Goal: Task Accomplishment & Management: Manage account settings

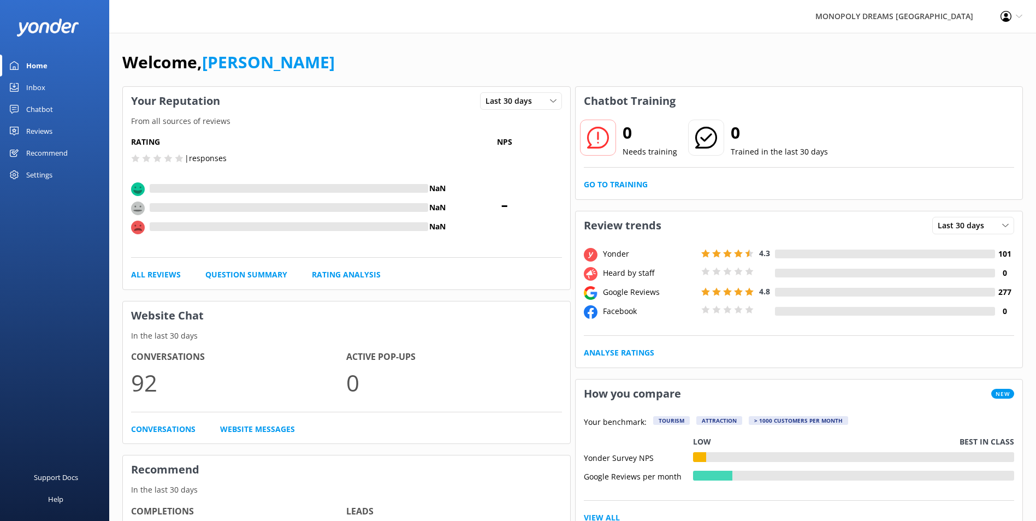
click at [36, 79] on div "Inbox" at bounding box center [35, 87] width 19 height 22
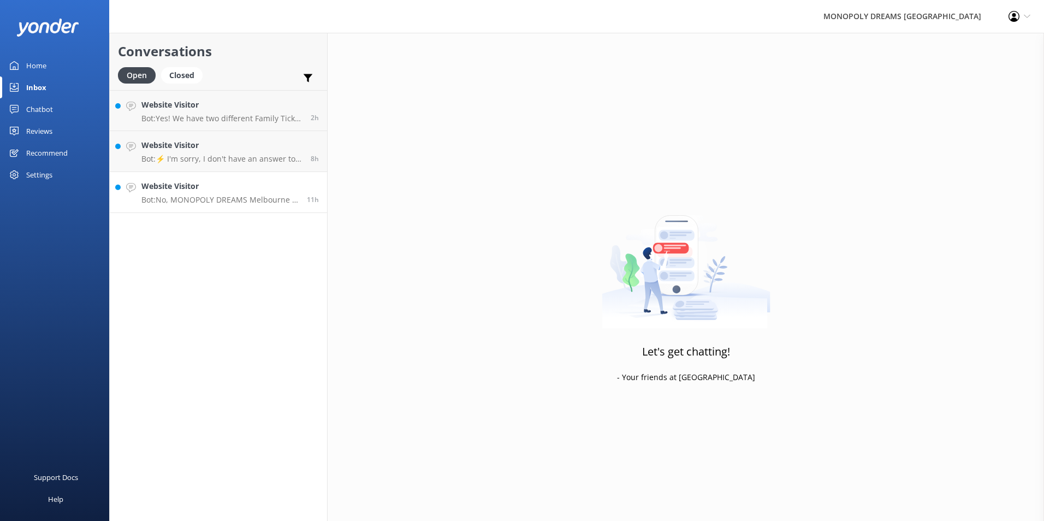
click at [197, 203] on p "Bot: No, MONOPOLY DREAMS Melbourne is not a gambling experience. It is an immer…" at bounding box center [219, 200] width 157 height 10
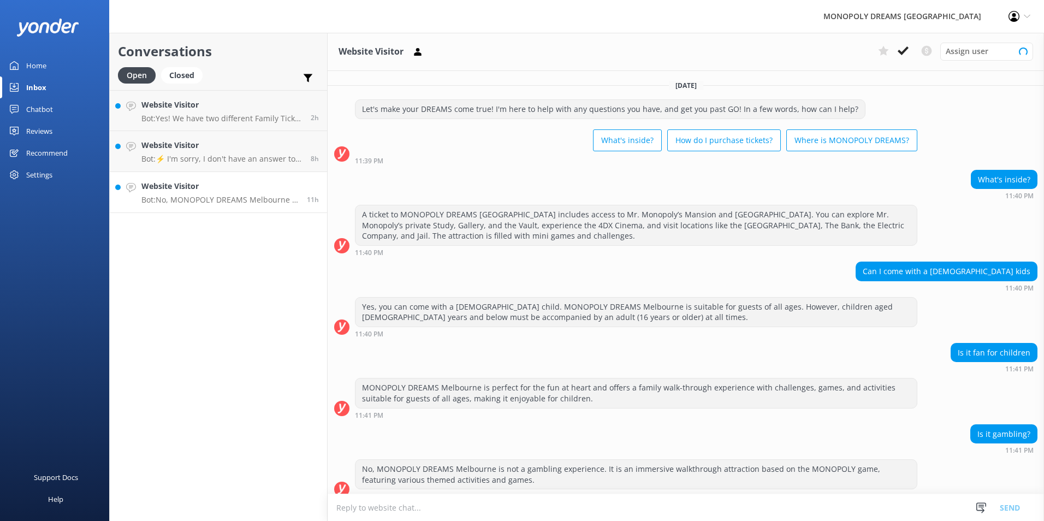
scroll to position [11, 0]
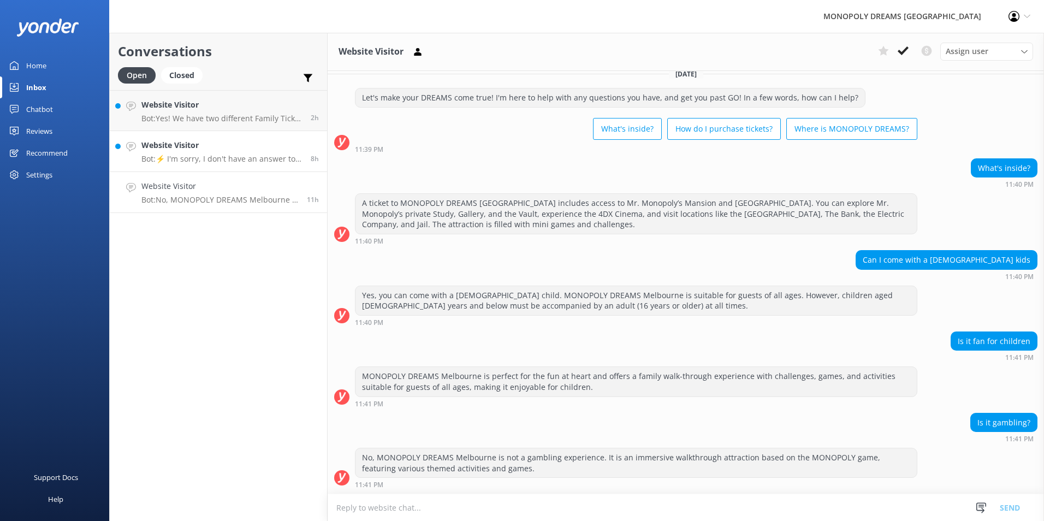
click at [227, 145] on h4 "Website Visitor" at bounding box center [221, 145] width 161 height 12
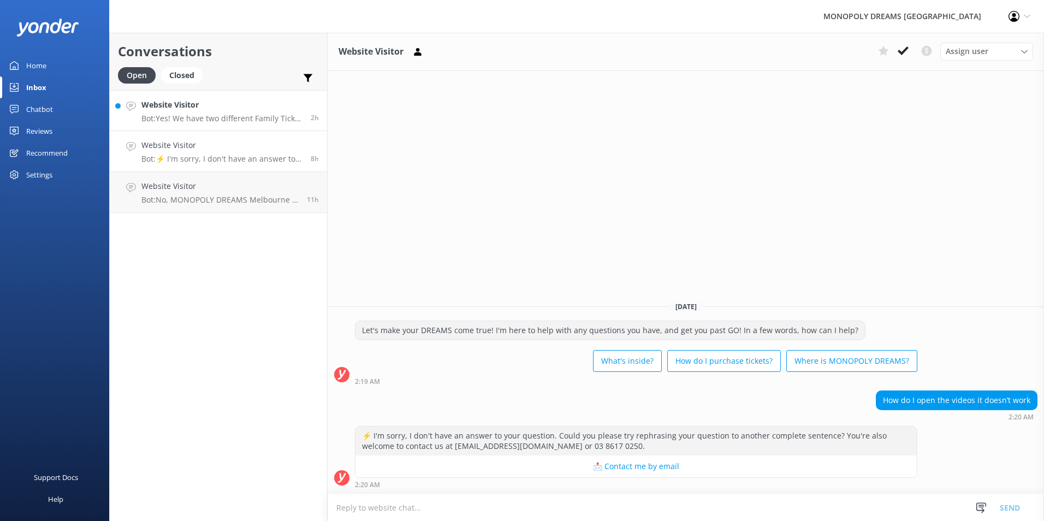
click at [182, 103] on h4 "Website Visitor" at bounding box center [221, 105] width 161 height 12
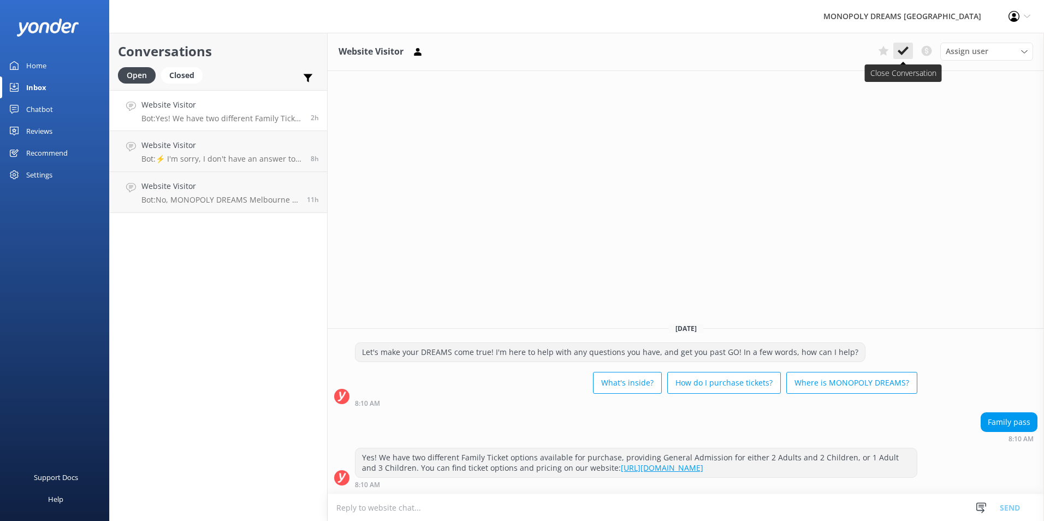
click at [899, 51] on use at bounding box center [903, 50] width 11 height 9
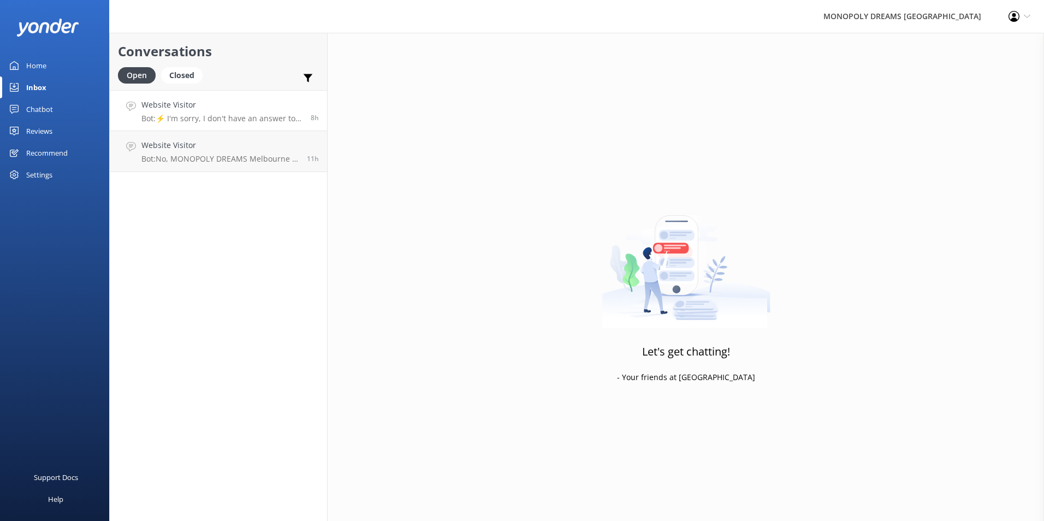
click at [253, 120] on p "Bot: ⚡ I'm sorry, I don't have an answer to your question. Could you please try…" at bounding box center [221, 119] width 161 height 10
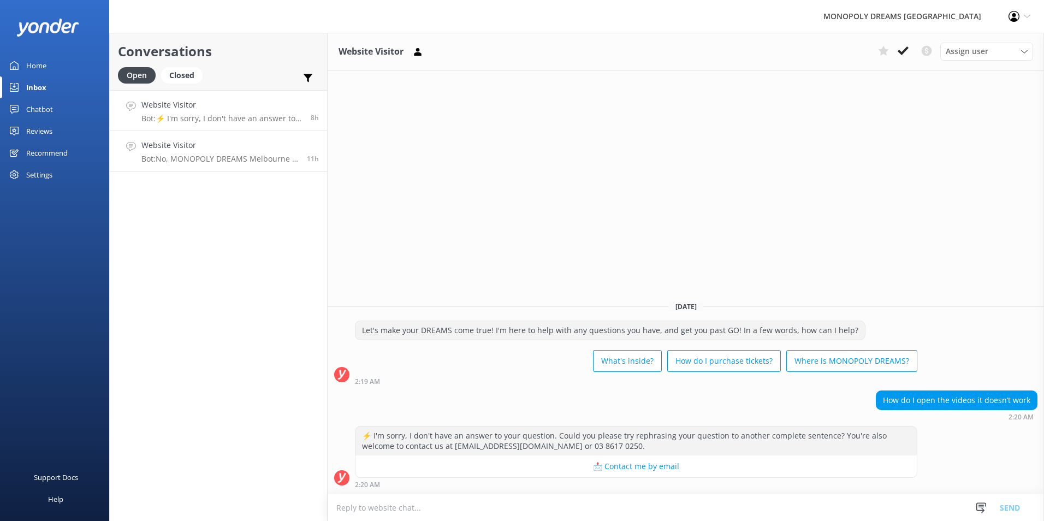
click at [241, 144] on h4 "Website Visitor" at bounding box center [219, 145] width 157 height 12
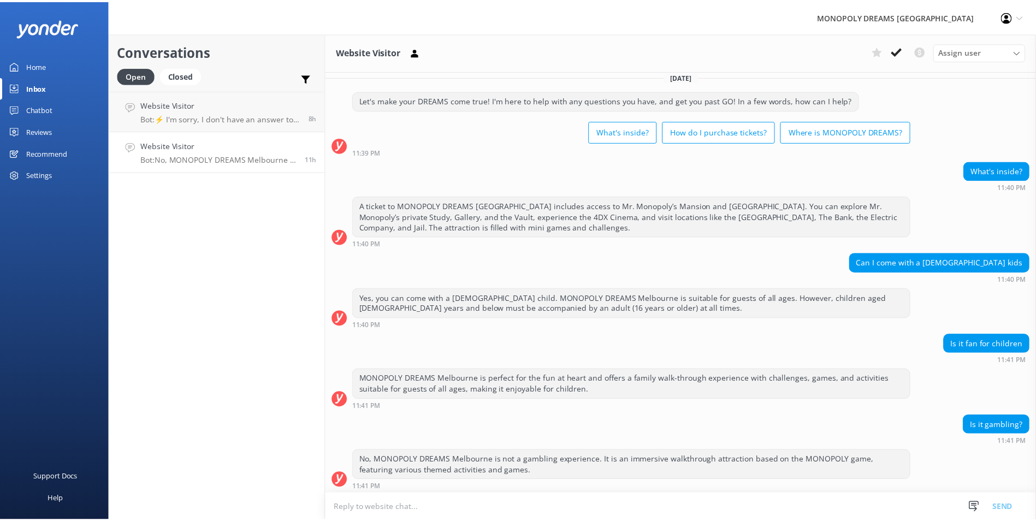
scroll to position [11, 0]
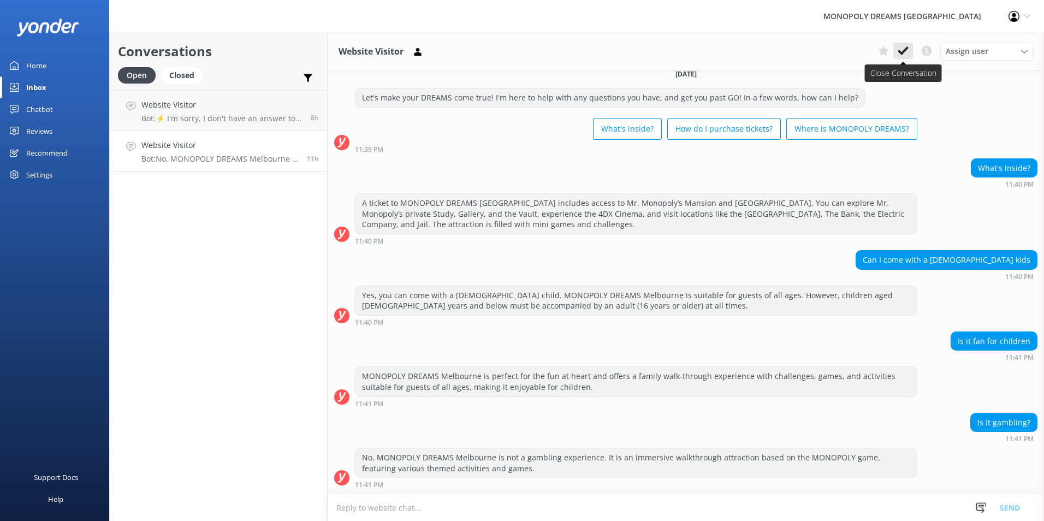
click at [897, 54] on button at bounding box center [904, 51] width 20 height 16
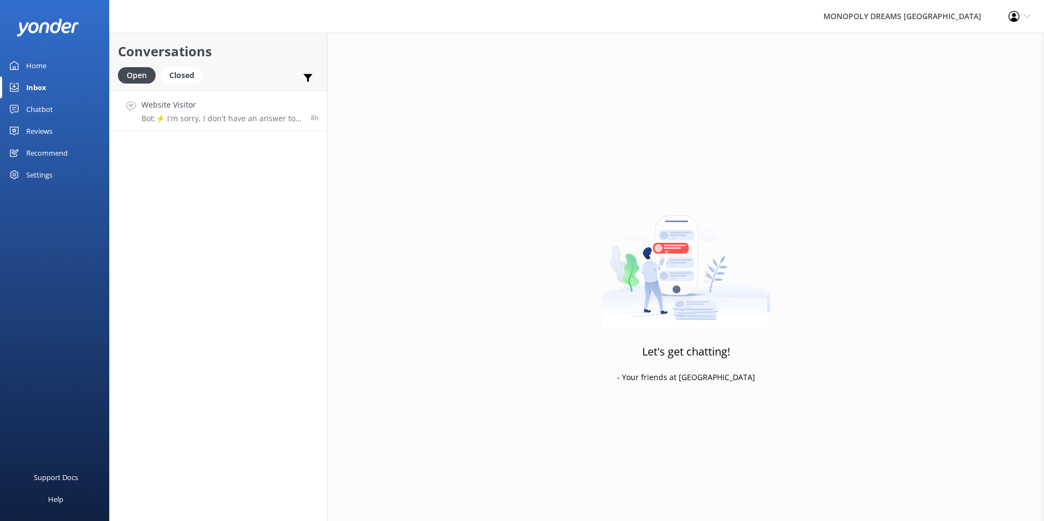
click at [223, 123] on p "Bot: ⚡ I'm sorry, I don't have an answer to your question. Could you please try…" at bounding box center [221, 119] width 161 height 10
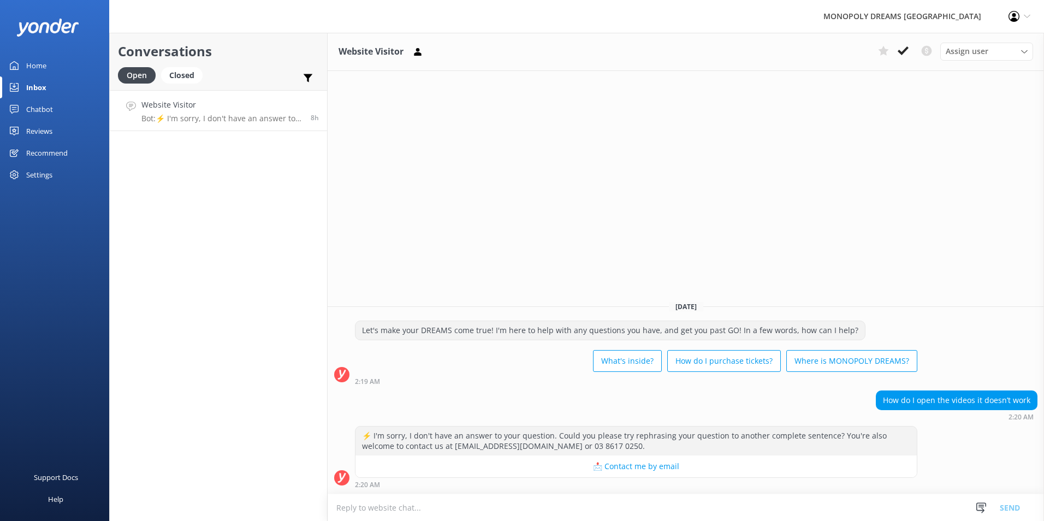
click at [48, 70] on link "Home" at bounding box center [54, 66] width 109 height 22
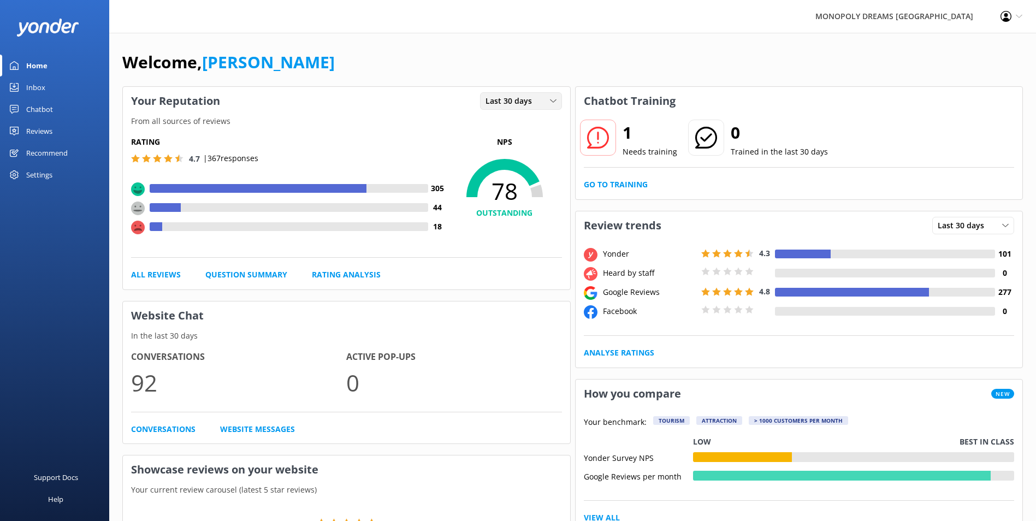
click at [533, 98] on span "Last 30 days" at bounding box center [512, 101] width 53 height 12
click at [530, 127] on link "Last 7 days" at bounding box center [529, 124] width 97 height 22
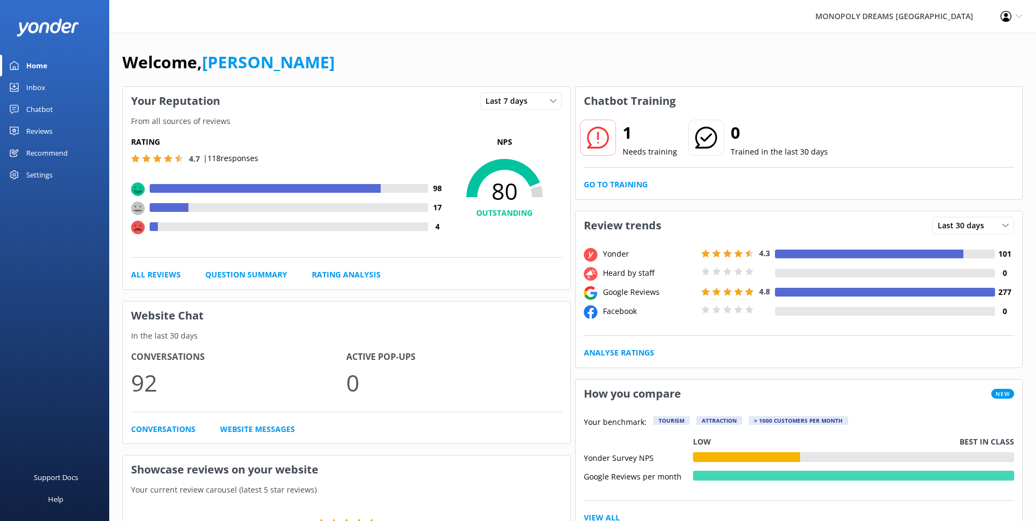
click at [43, 127] on div "Reviews" at bounding box center [39, 131] width 26 height 22
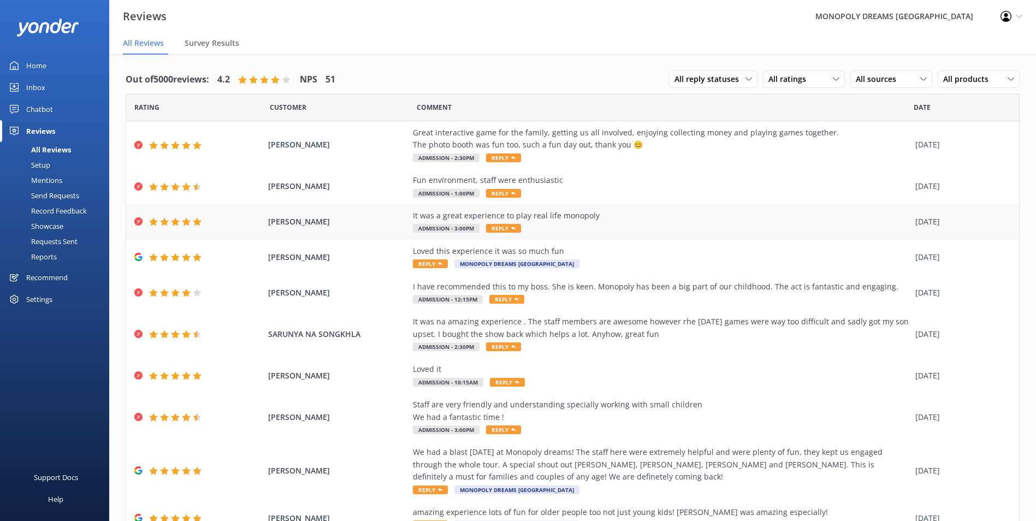
scroll to position [51, 0]
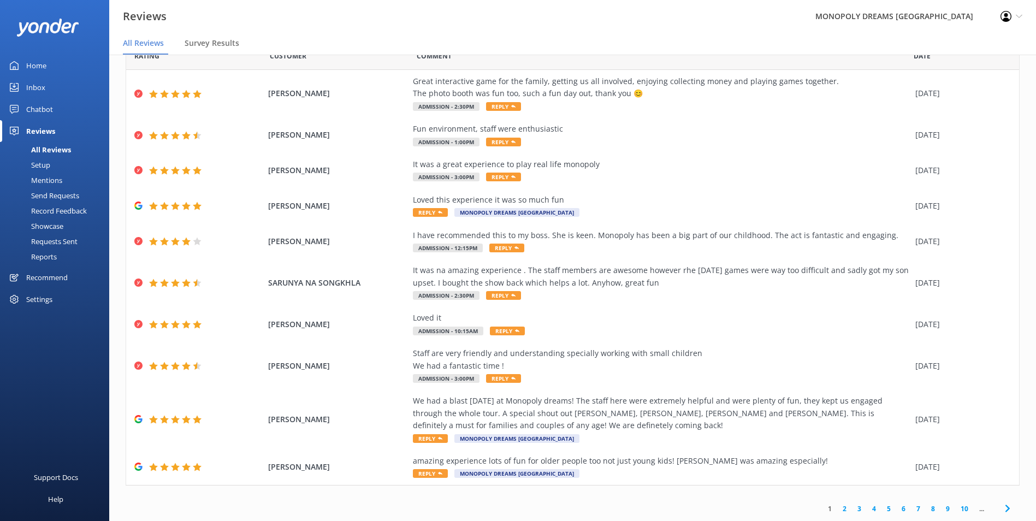
click at [1000, 515] on span at bounding box center [1007, 509] width 25 height 25
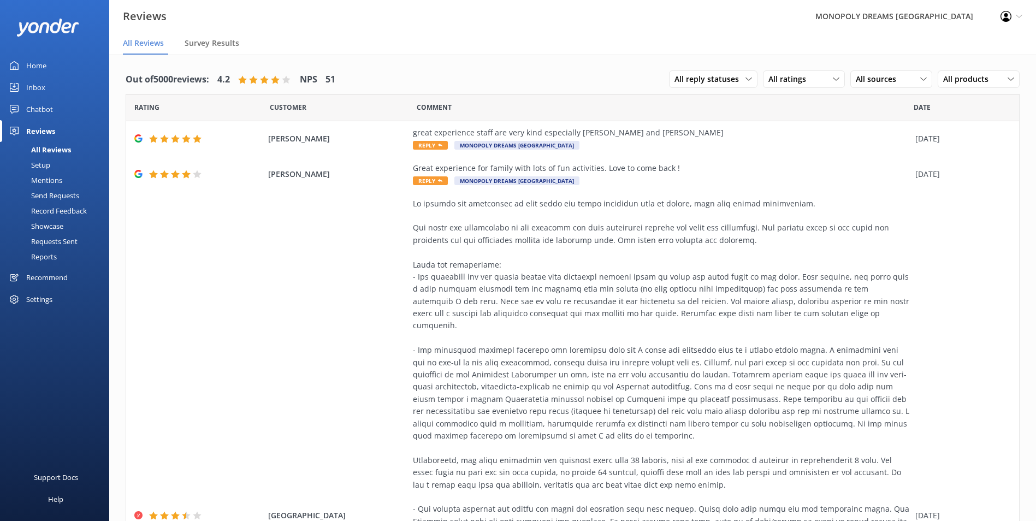
click at [36, 127] on div "Reviews" at bounding box center [40, 131] width 29 height 22
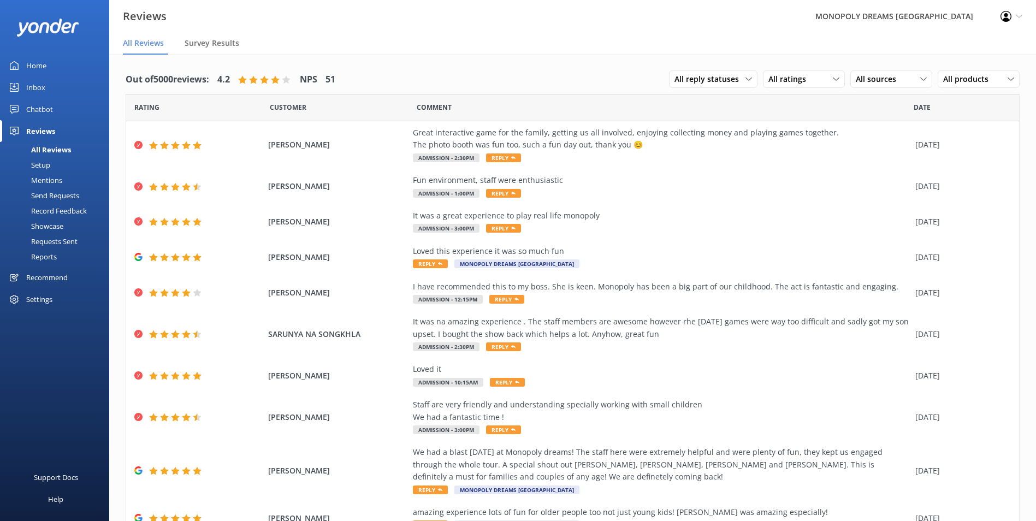
click at [50, 62] on link "Home" at bounding box center [54, 66] width 109 height 22
